Goal: Task Accomplishment & Management: Manage account settings

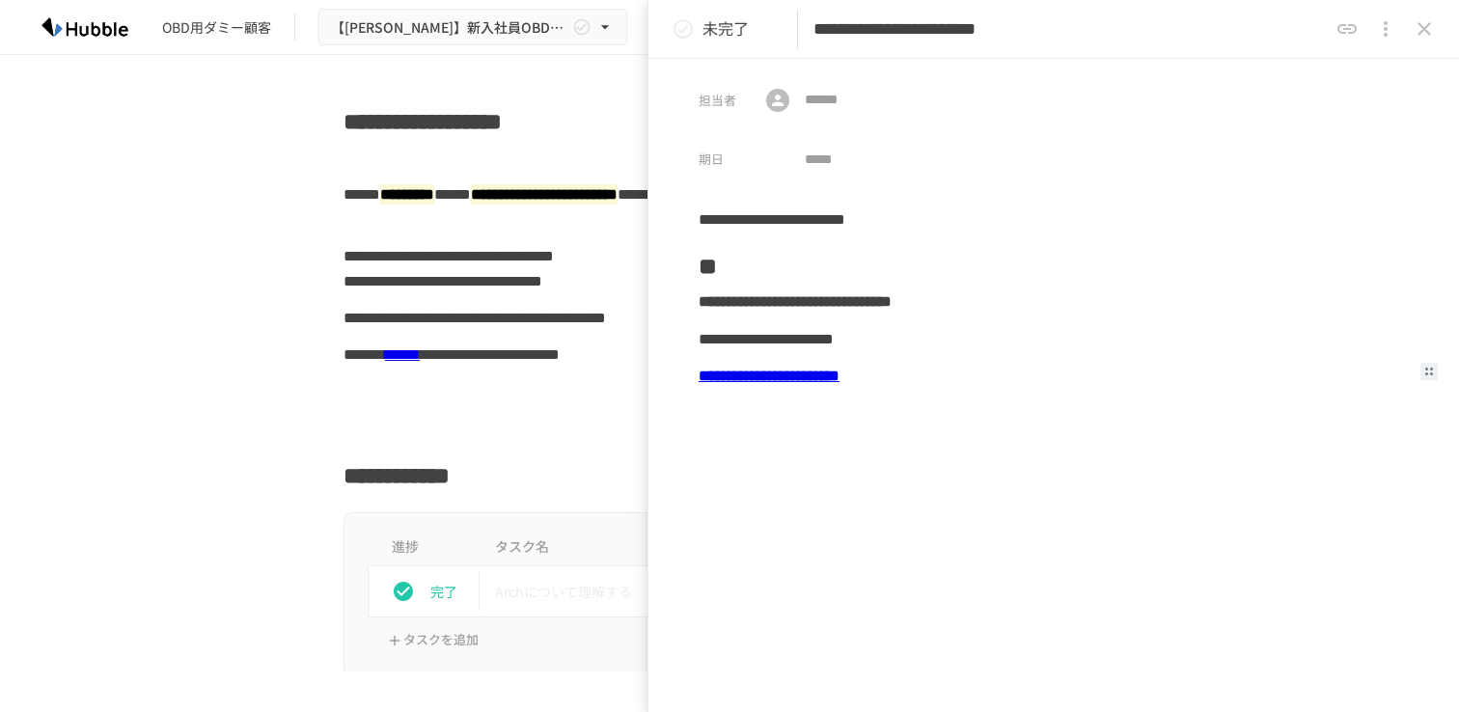
scroll to position [3180, 0]
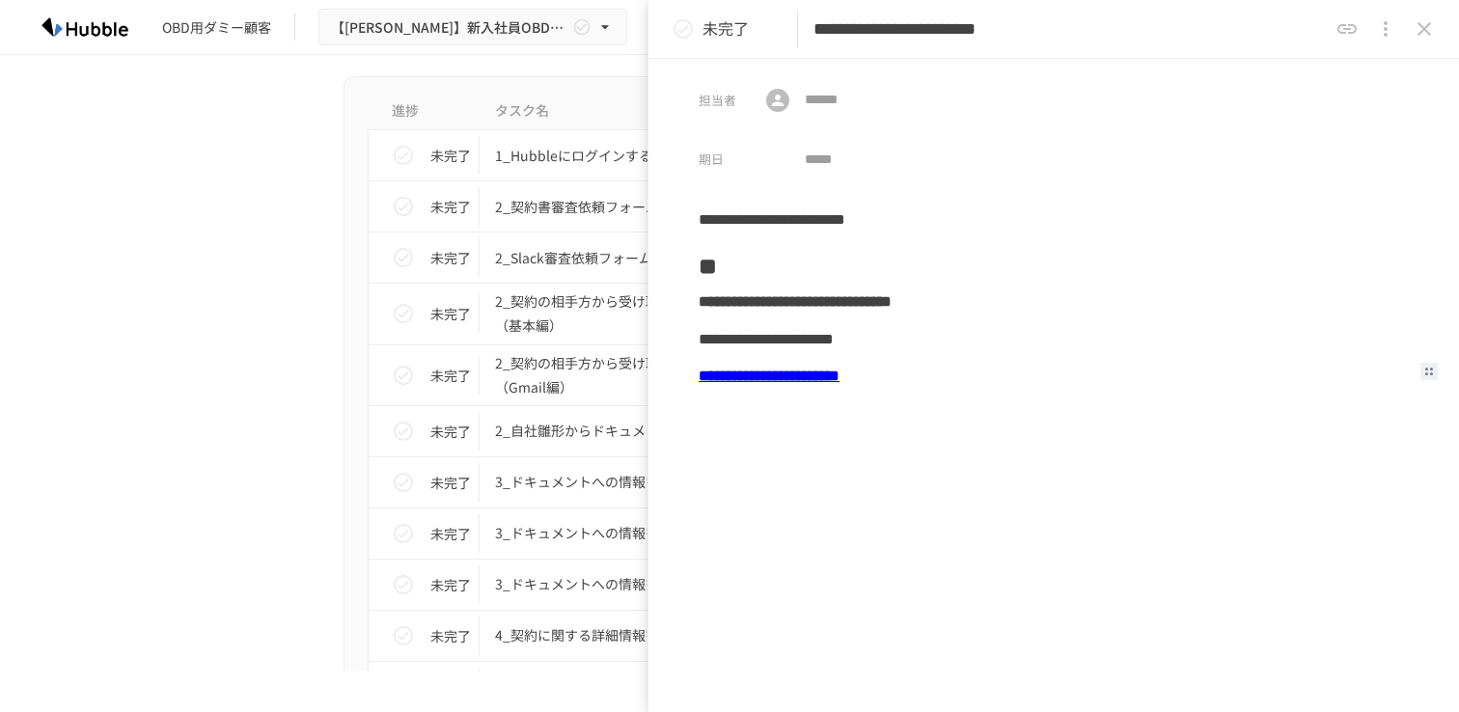
click at [1420, 29] on icon "close drawer" at bounding box center [1424, 28] width 23 height 23
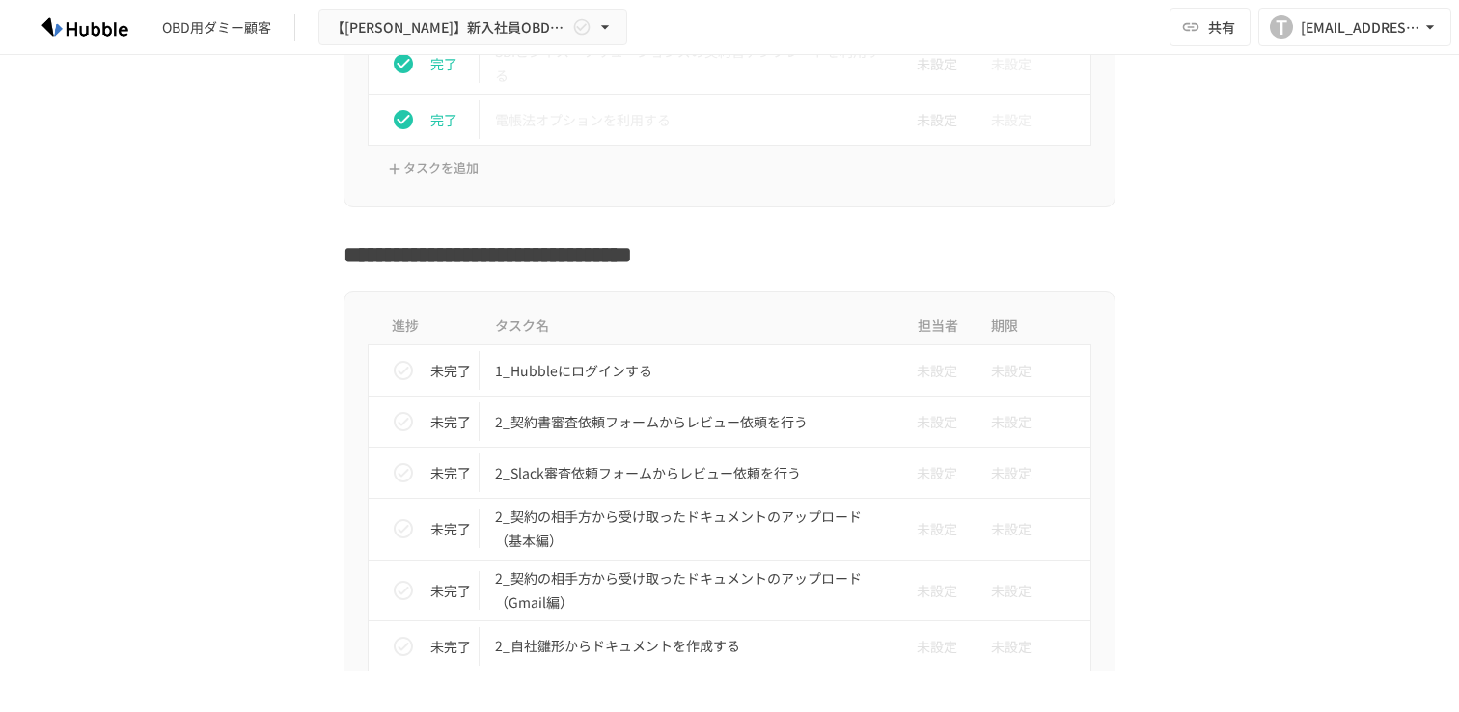
scroll to position [2969, 0]
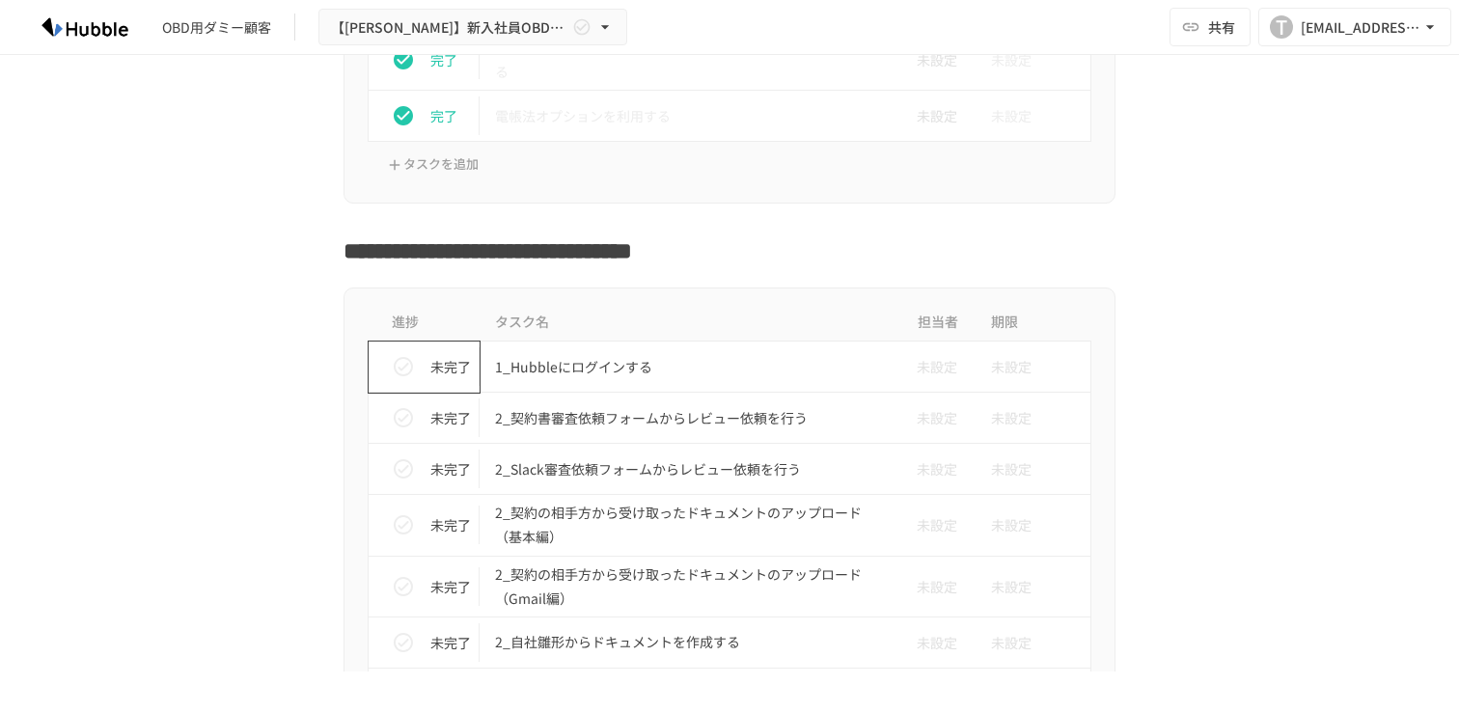
click at [405, 370] on icon "status" at bounding box center [403, 366] width 23 height 23
click at [402, 428] on icon "status" at bounding box center [403, 417] width 19 height 19
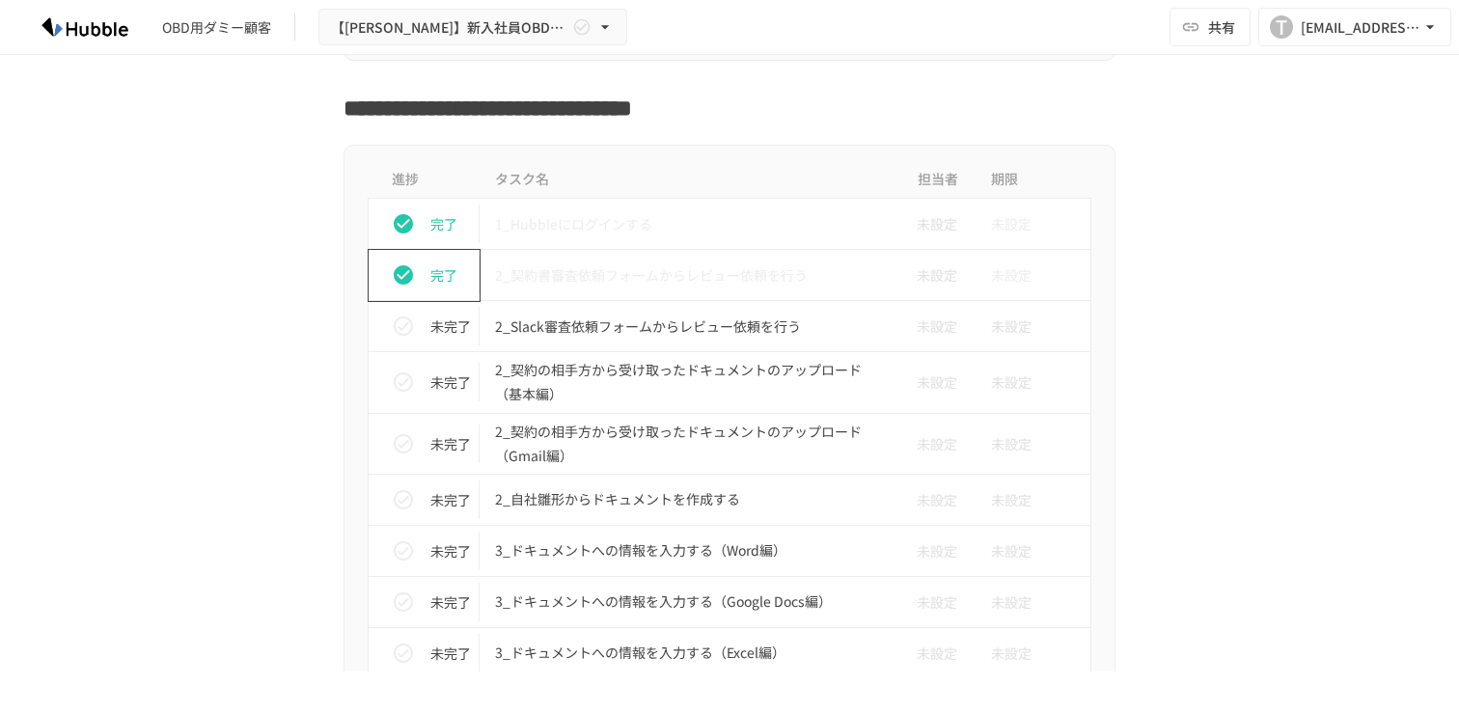
scroll to position [3127, 0]
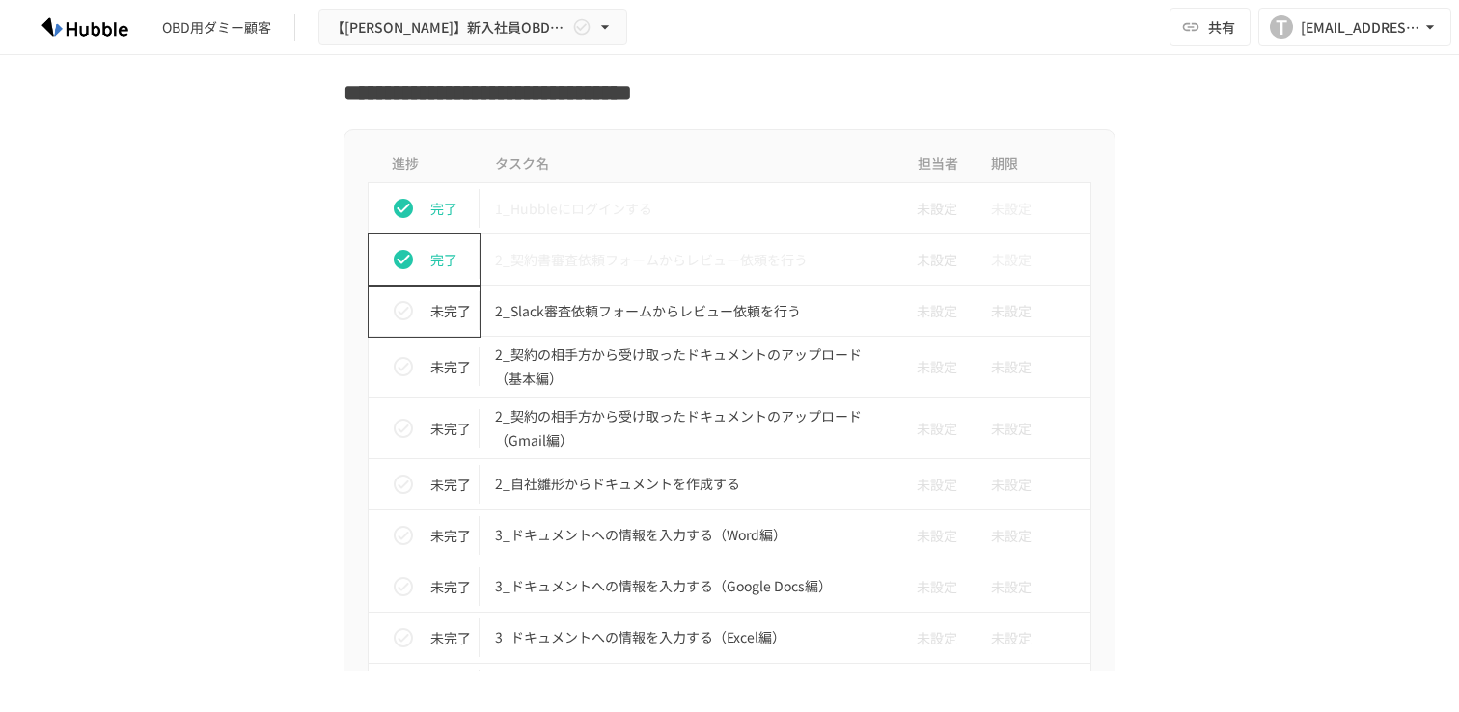
click at [408, 305] on icon "status" at bounding box center [403, 310] width 19 height 19
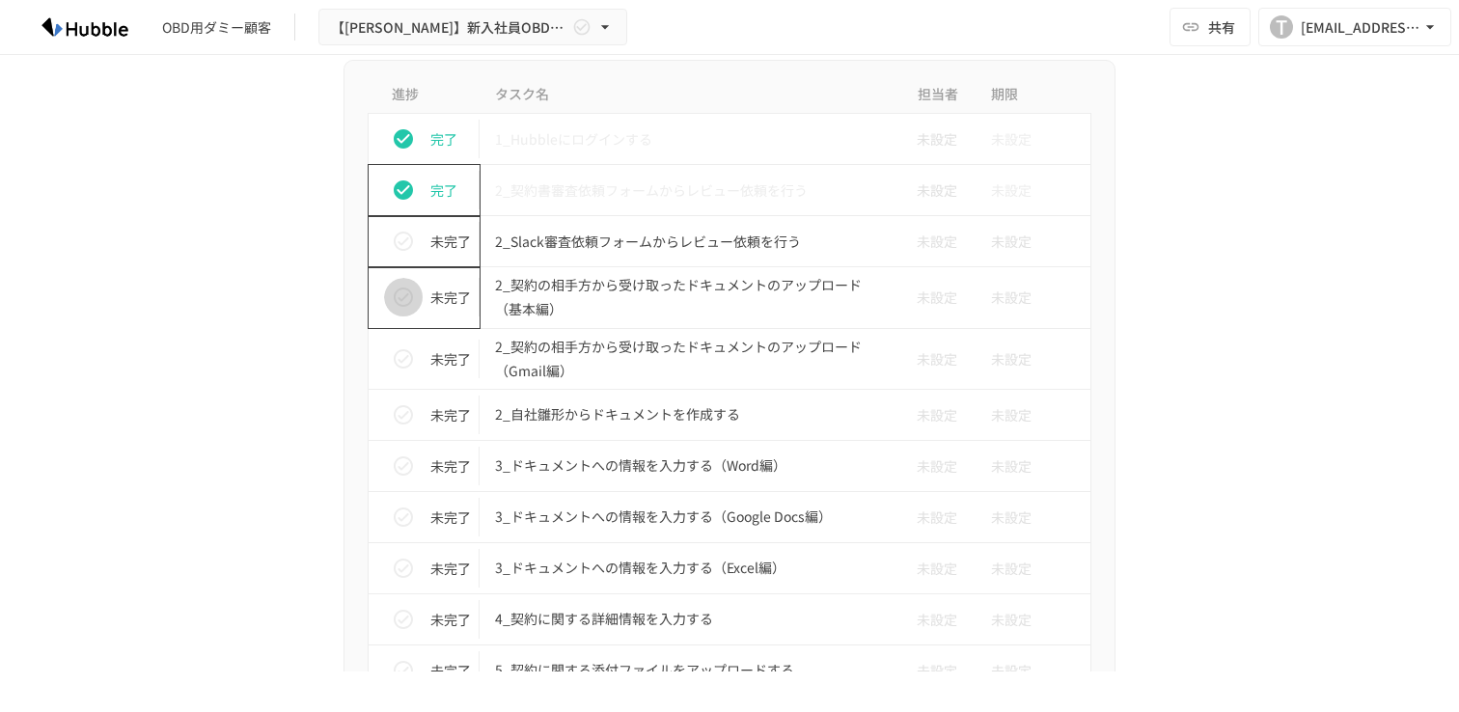
click at [412, 300] on icon "status" at bounding box center [403, 297] width 19 height 19
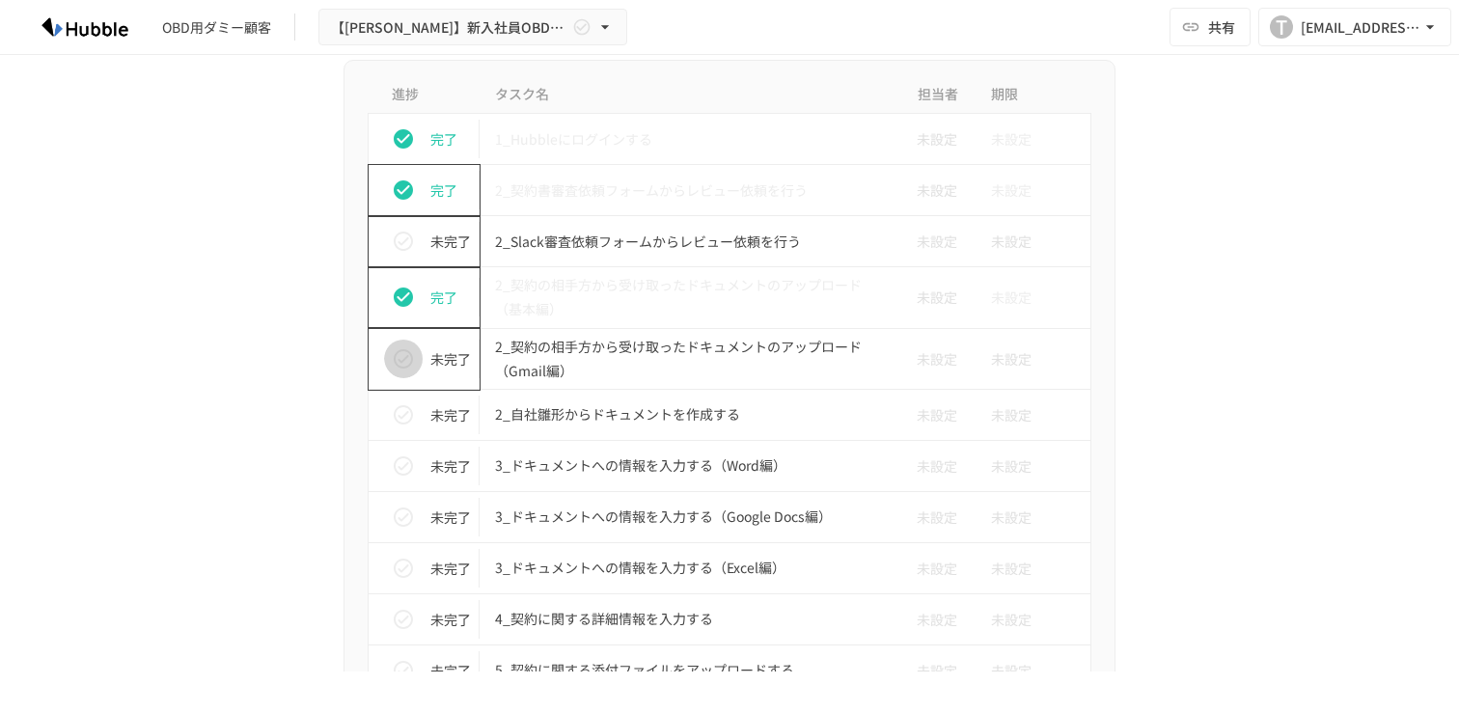
click at [410, 350] on icon "status" at bounding box center [403, 358] width 23 height 23
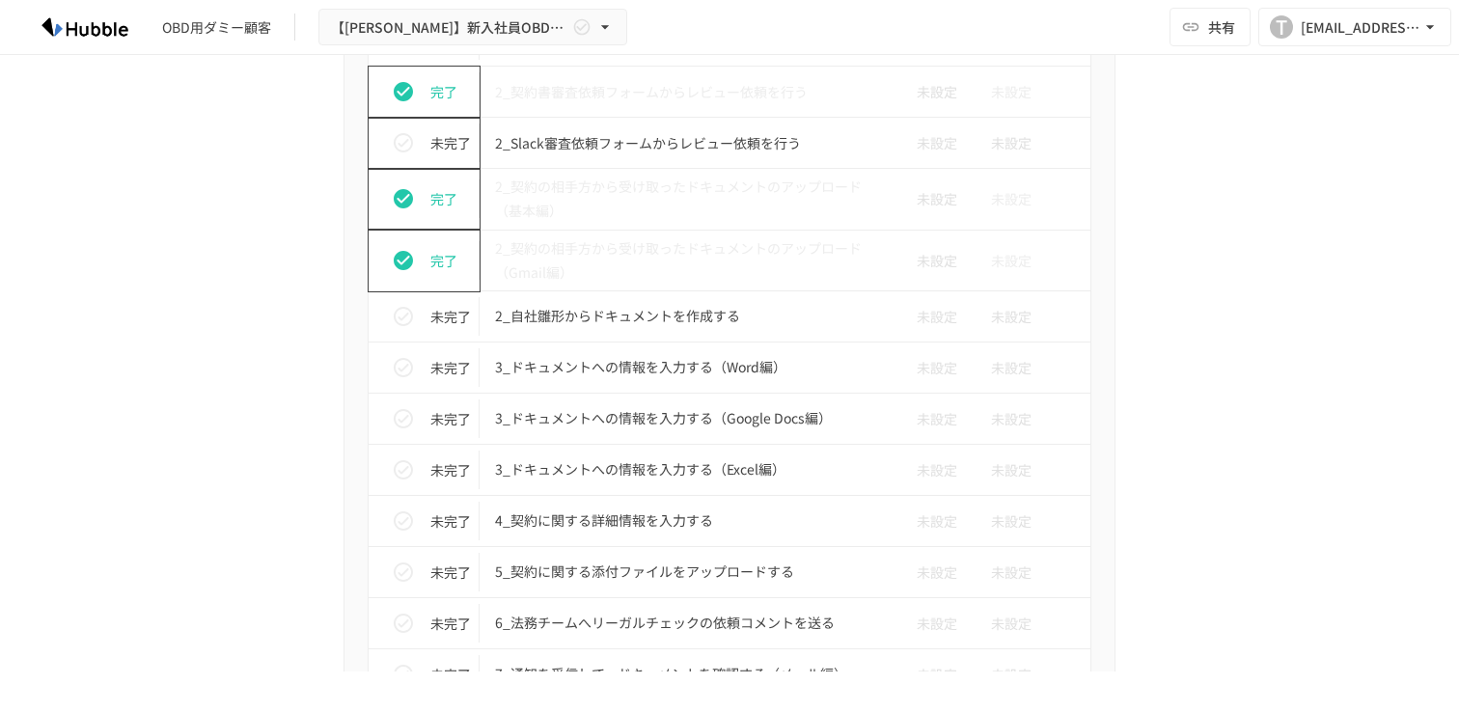
scroll to position [3297, 0]
click at [411, 316] on icon "status" at bounding box center [403, 314] width 19 height 19
click at [406, 362] on icon "status" at bounding box center [403, 365] width 23 height 23
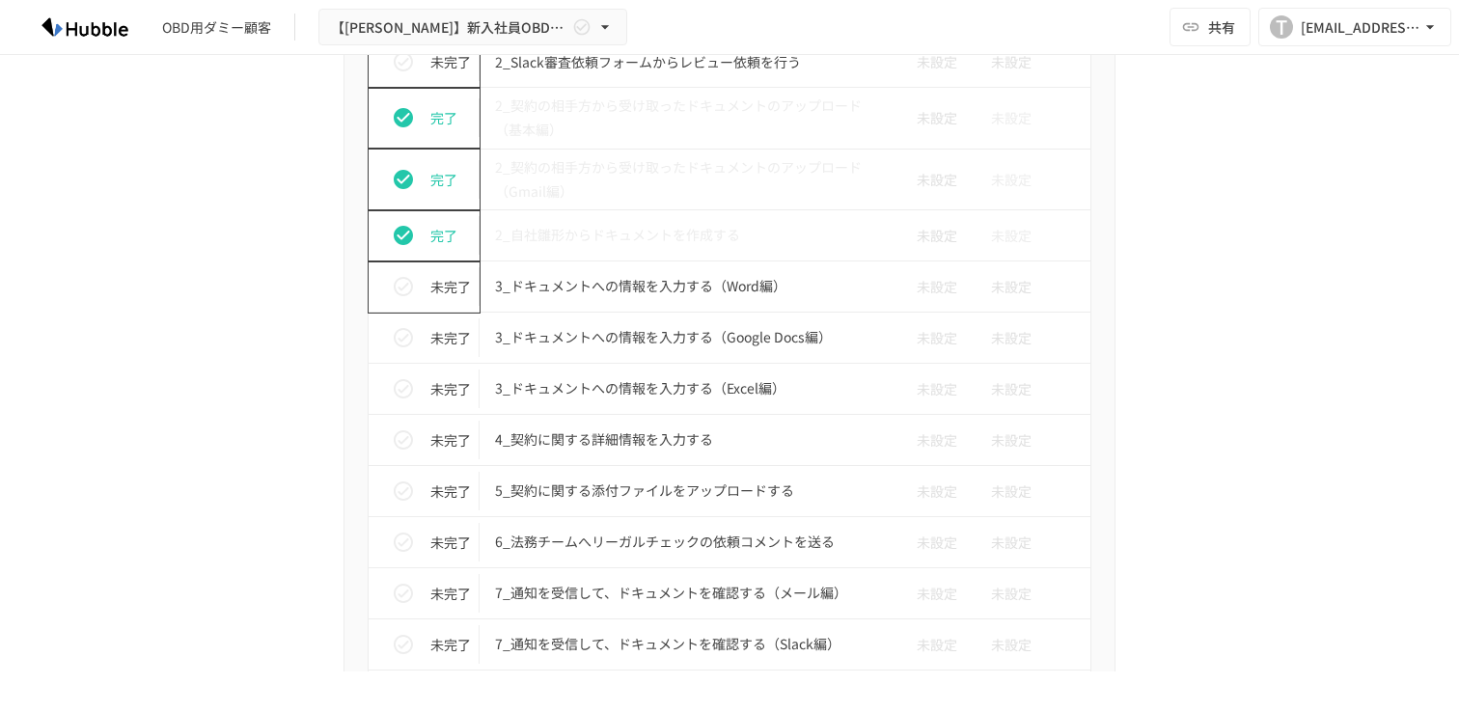
scroll to position [3392, 0]
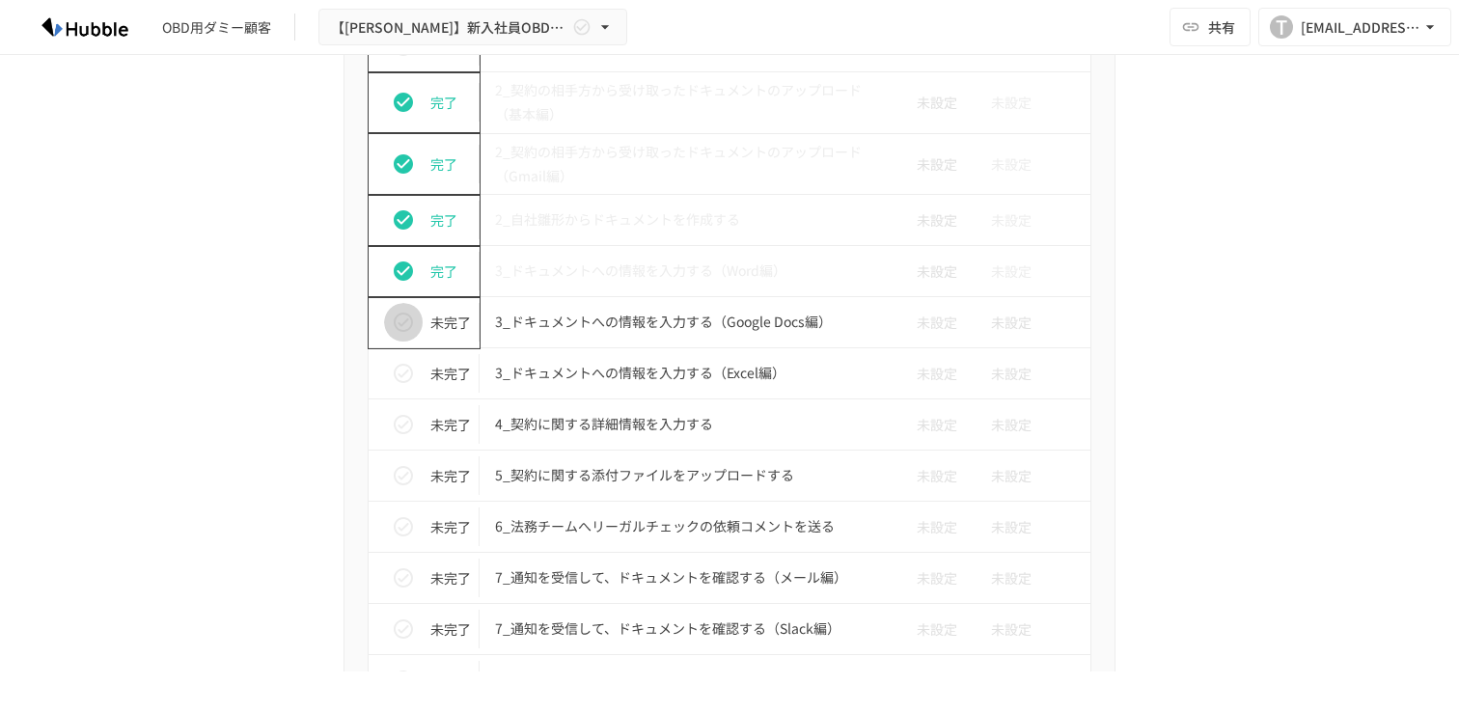
click at [410, 316] on icon "status" at bounding box center [403, 322] width 23 height 23
click at [404, 363] on icon "status" at bounding box center [403, 373] width 23 height 23
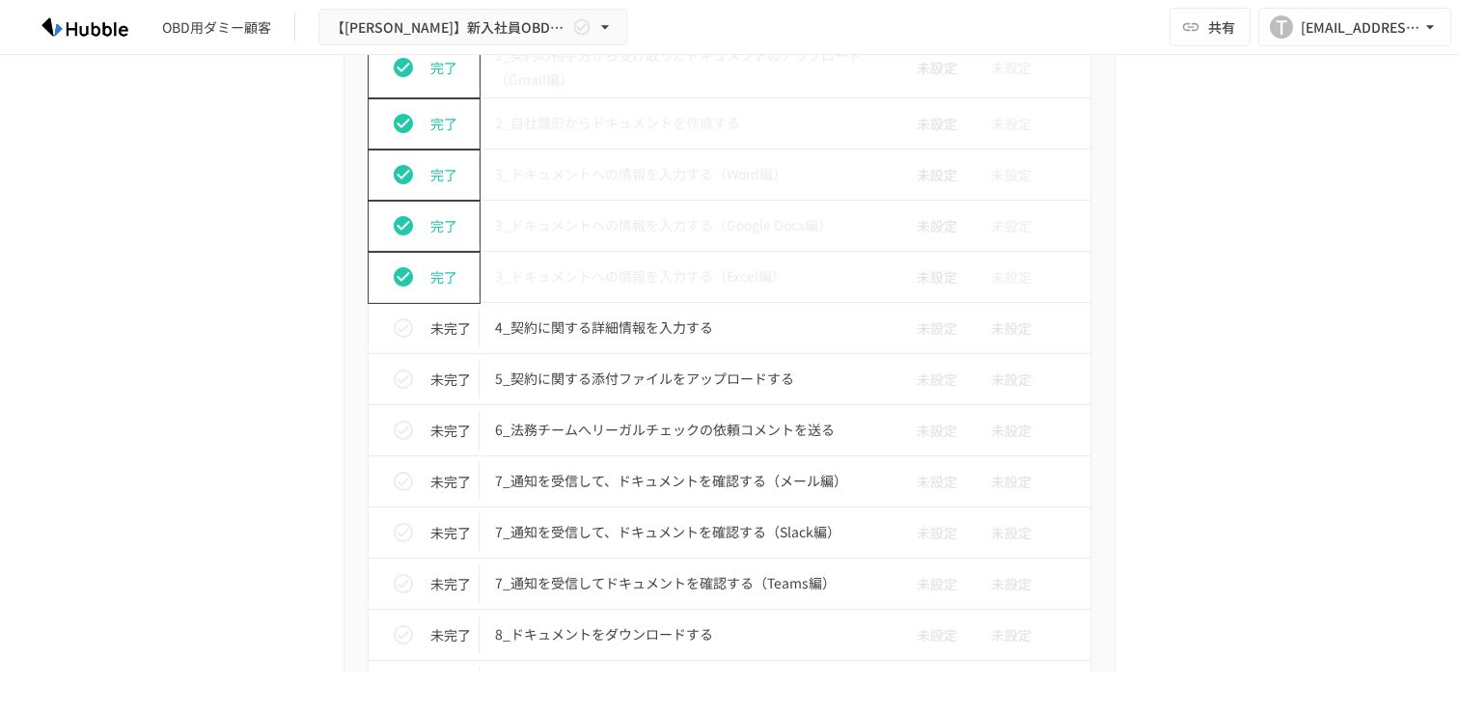
scroll to position [3494, 0]
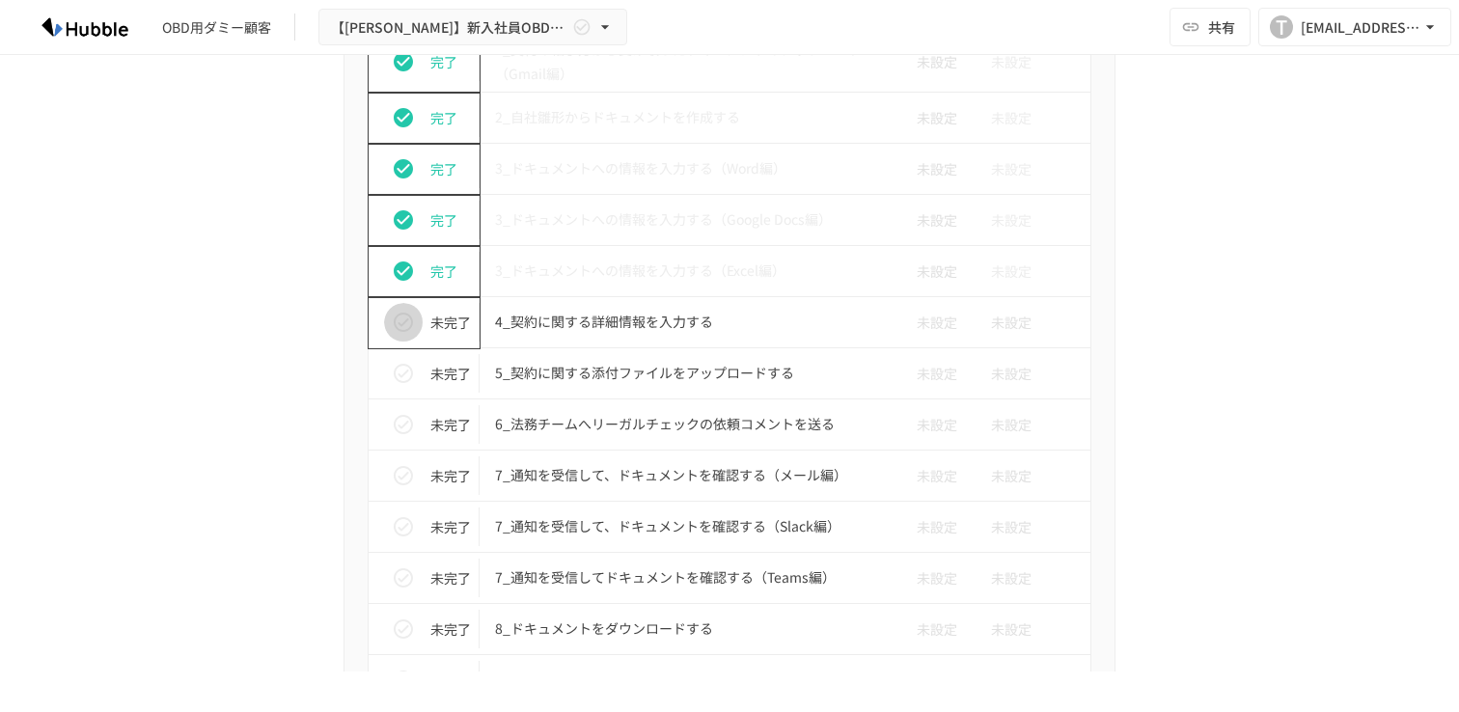
click at [404, 316] on icon "status" at bounding box center [403, 322] width 23 height 23
click at [402, 379] on icon "status" at bounding box center [403, 373] width 23 height 23
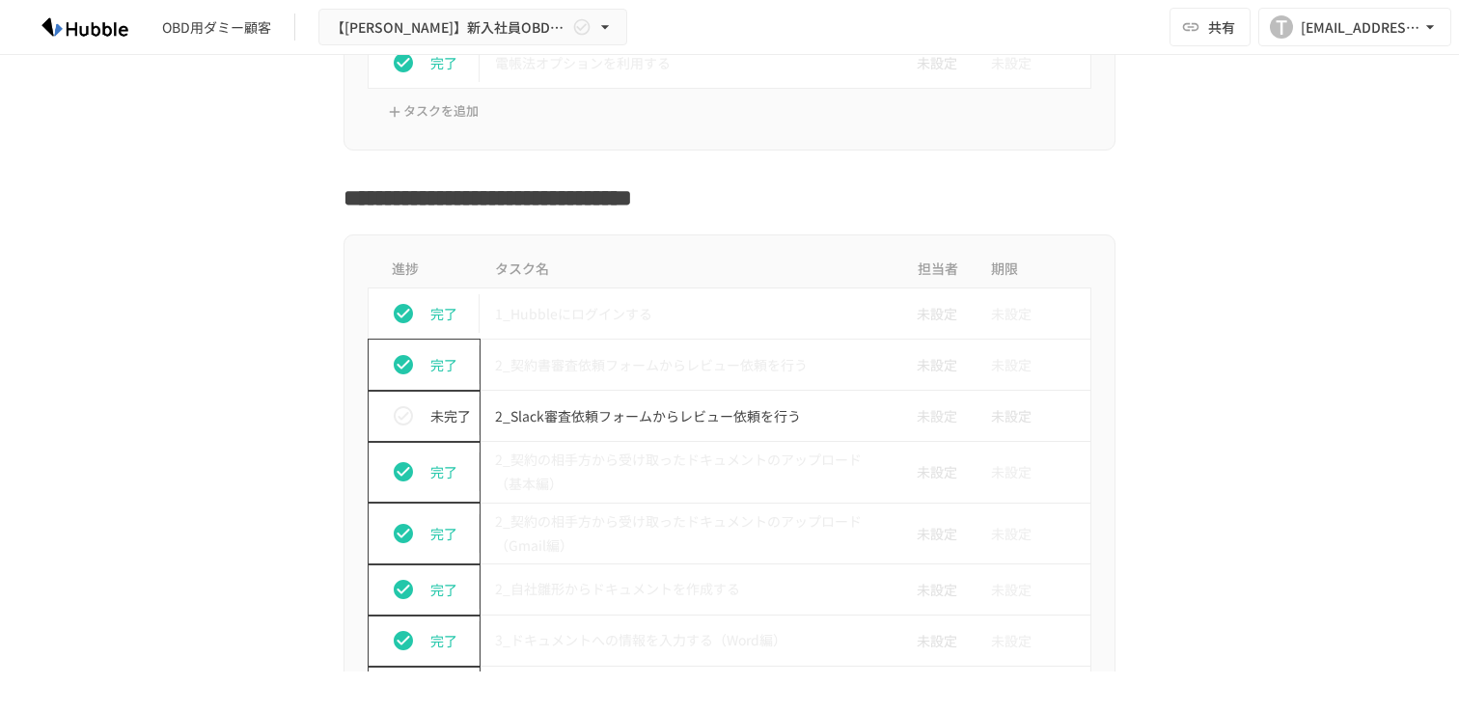
scroll to position [3004, 0]
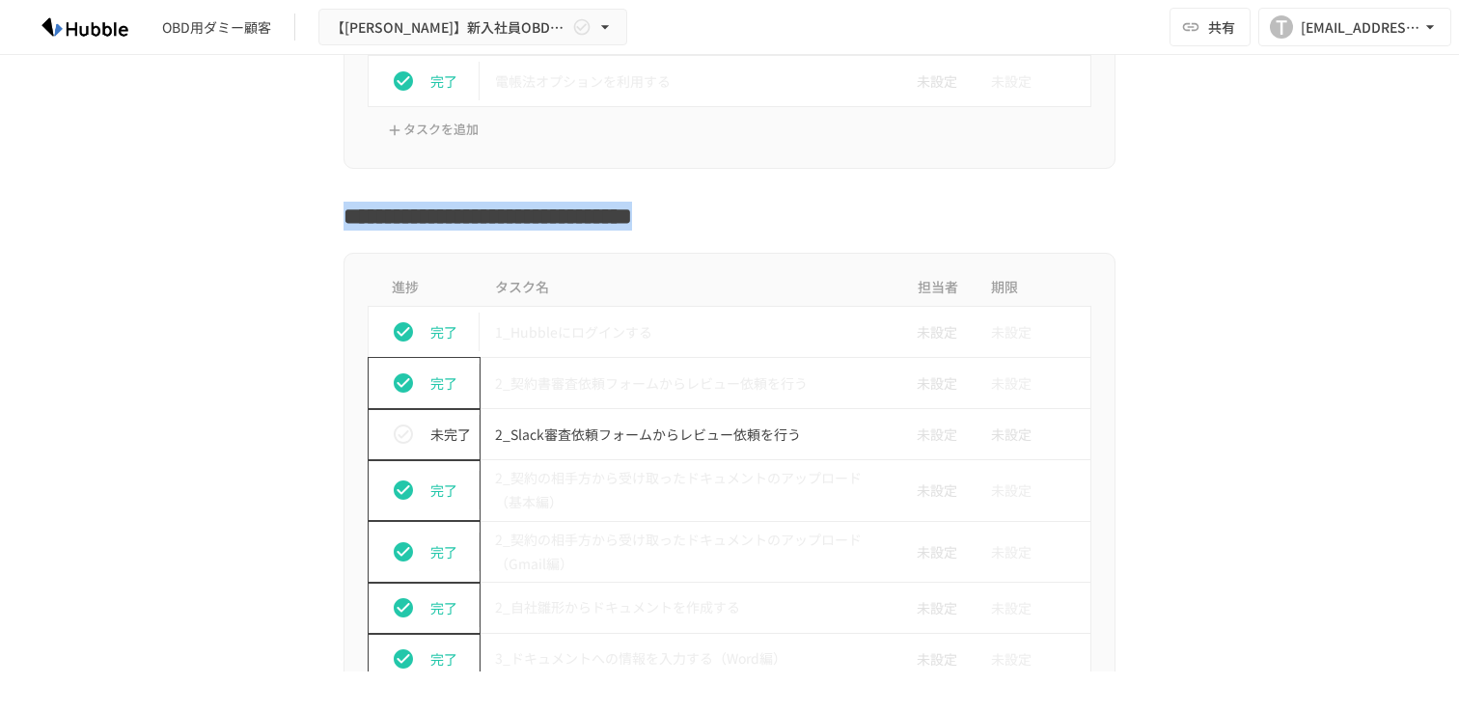
drag, startPoint x: 1090, startPoint y: 230, endPoint x: 343, endPoint y: 213, distance: 747.3
click at [344, 213] on h2 "**********" at bounding box center [730, 210] width 772 height 45
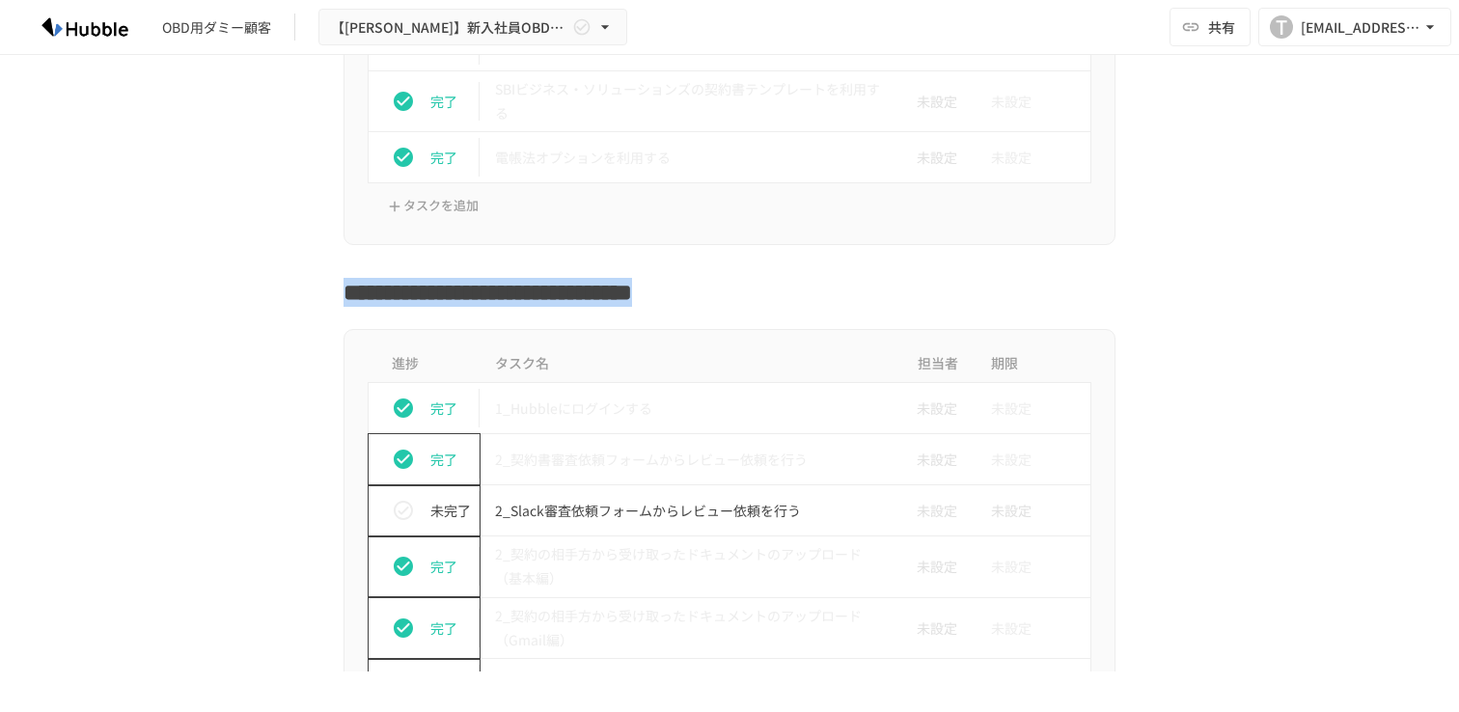
scroll to position [2824, 0]
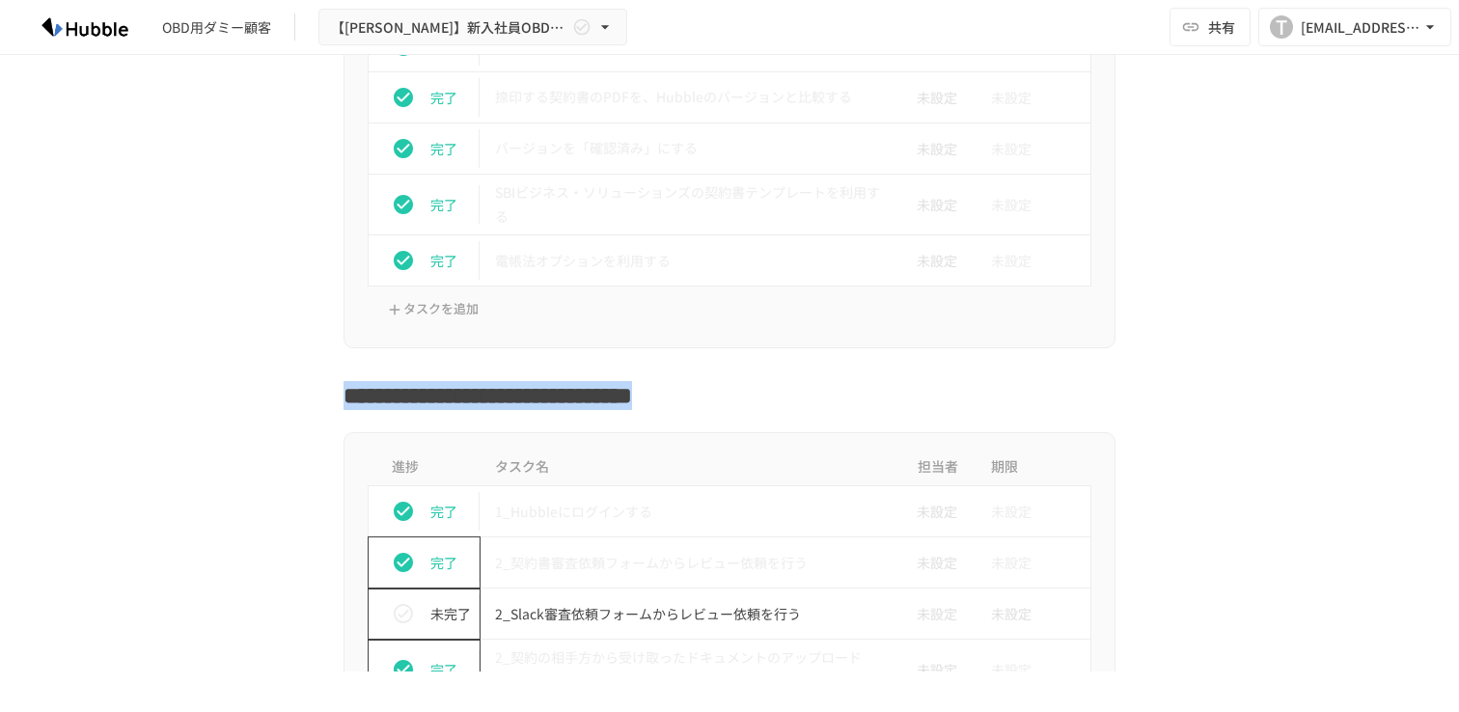
copy h2 "**********"
